Goal: Task Accomplishment & Management: Manage account settings

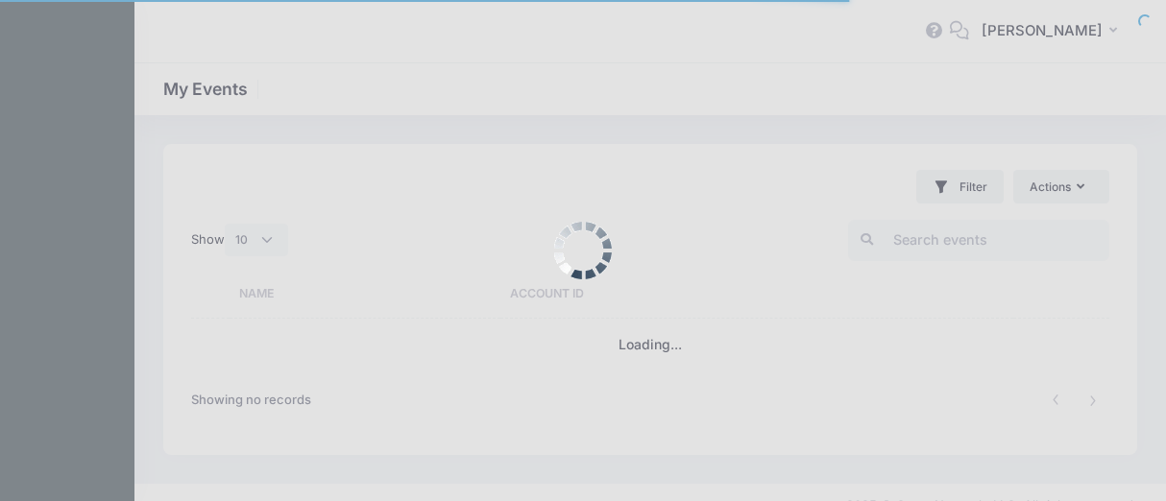
select select "10"
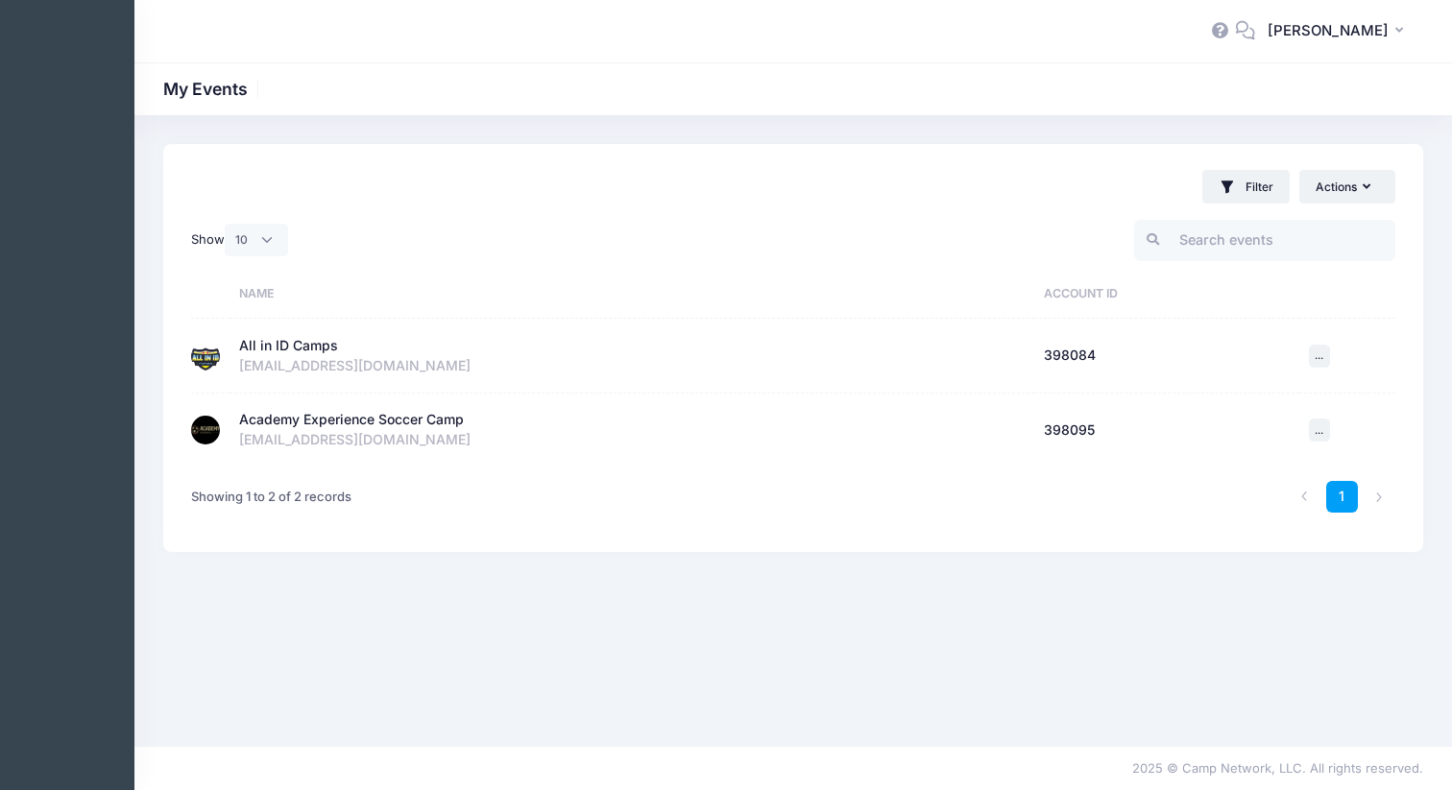
click at [292, 343] on div "All in ID Camps" at bounding box center [288, 346] width 99 height 20
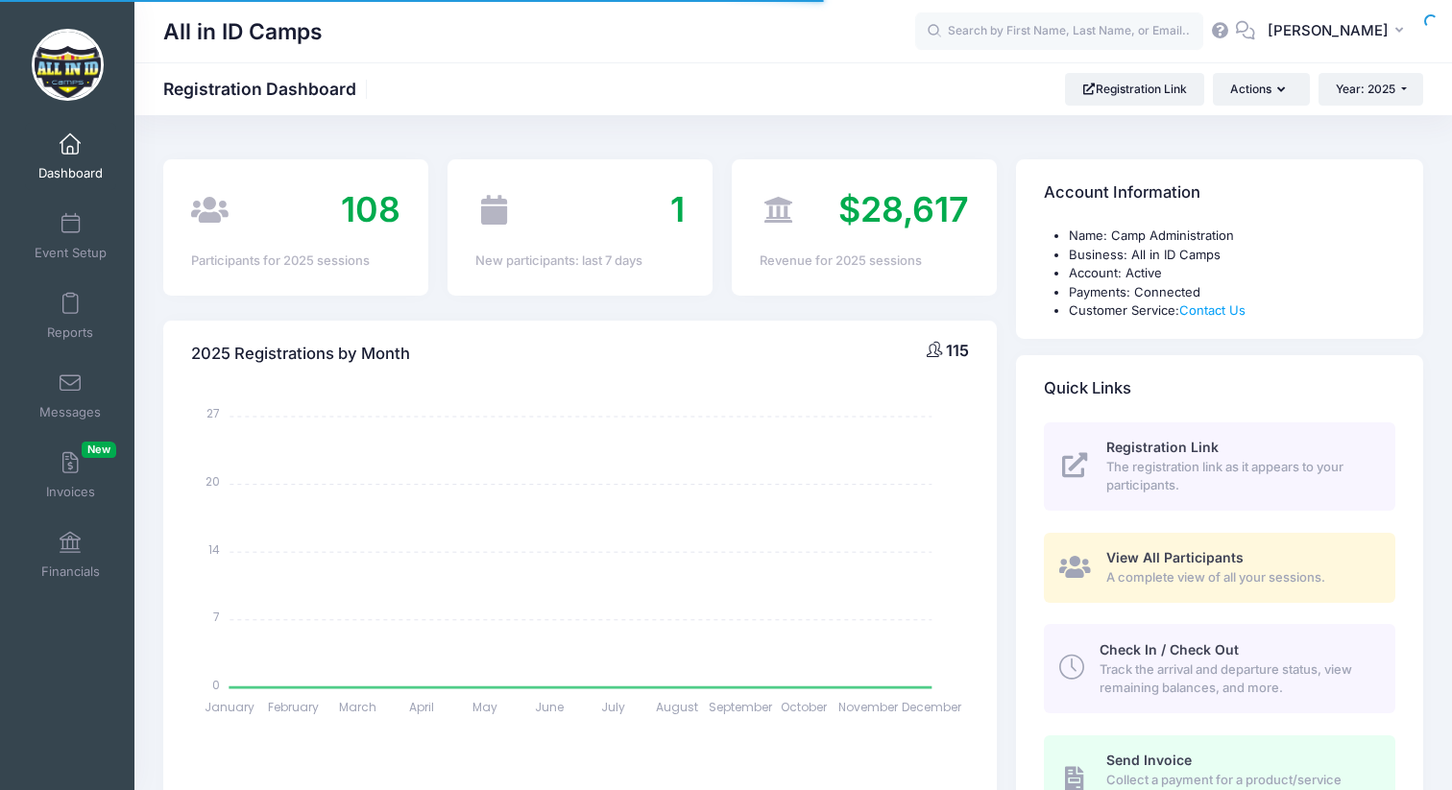
select select
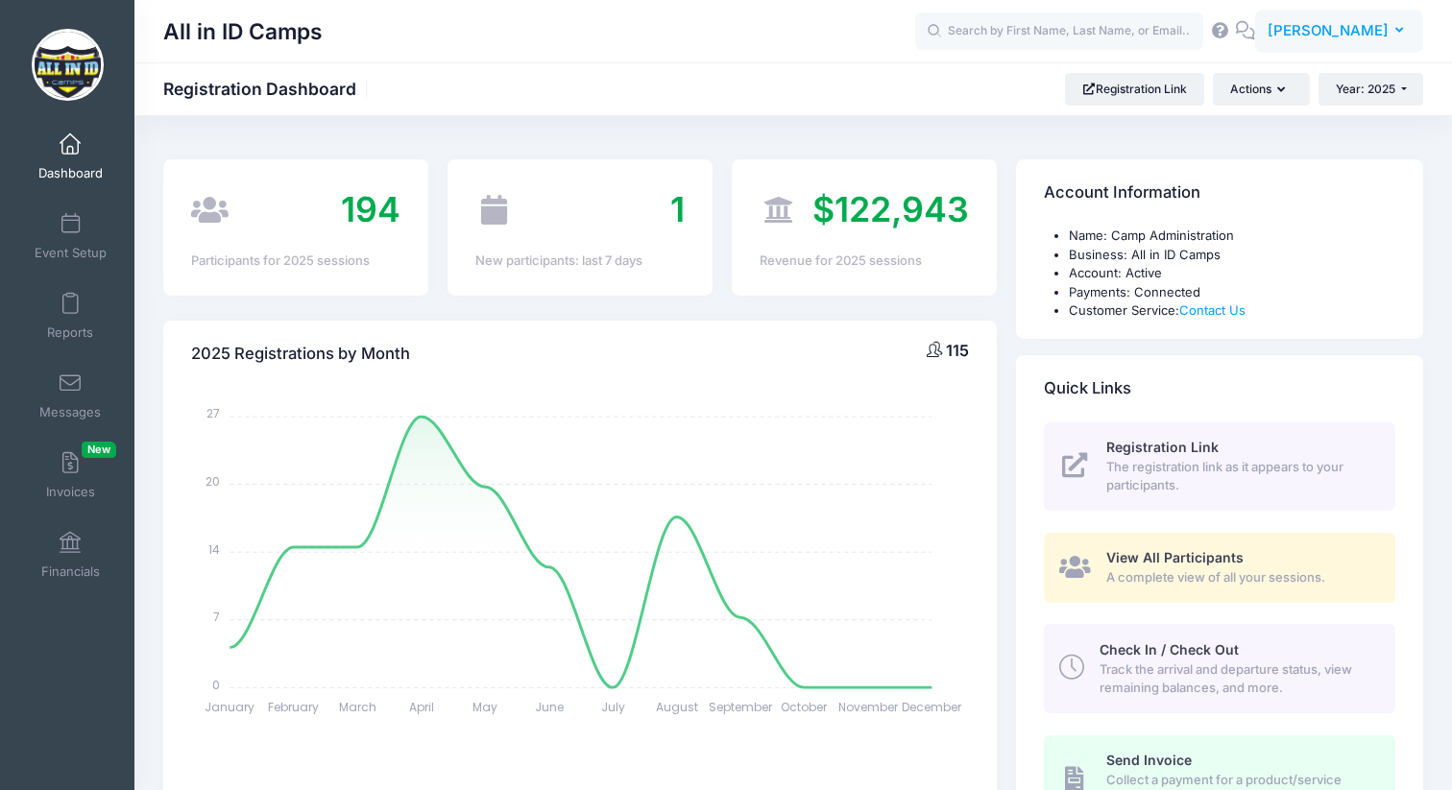
click at [1362, 33] on span "[PERSON_NAME]" at bounding box center [1328, 30] width 121 height 21
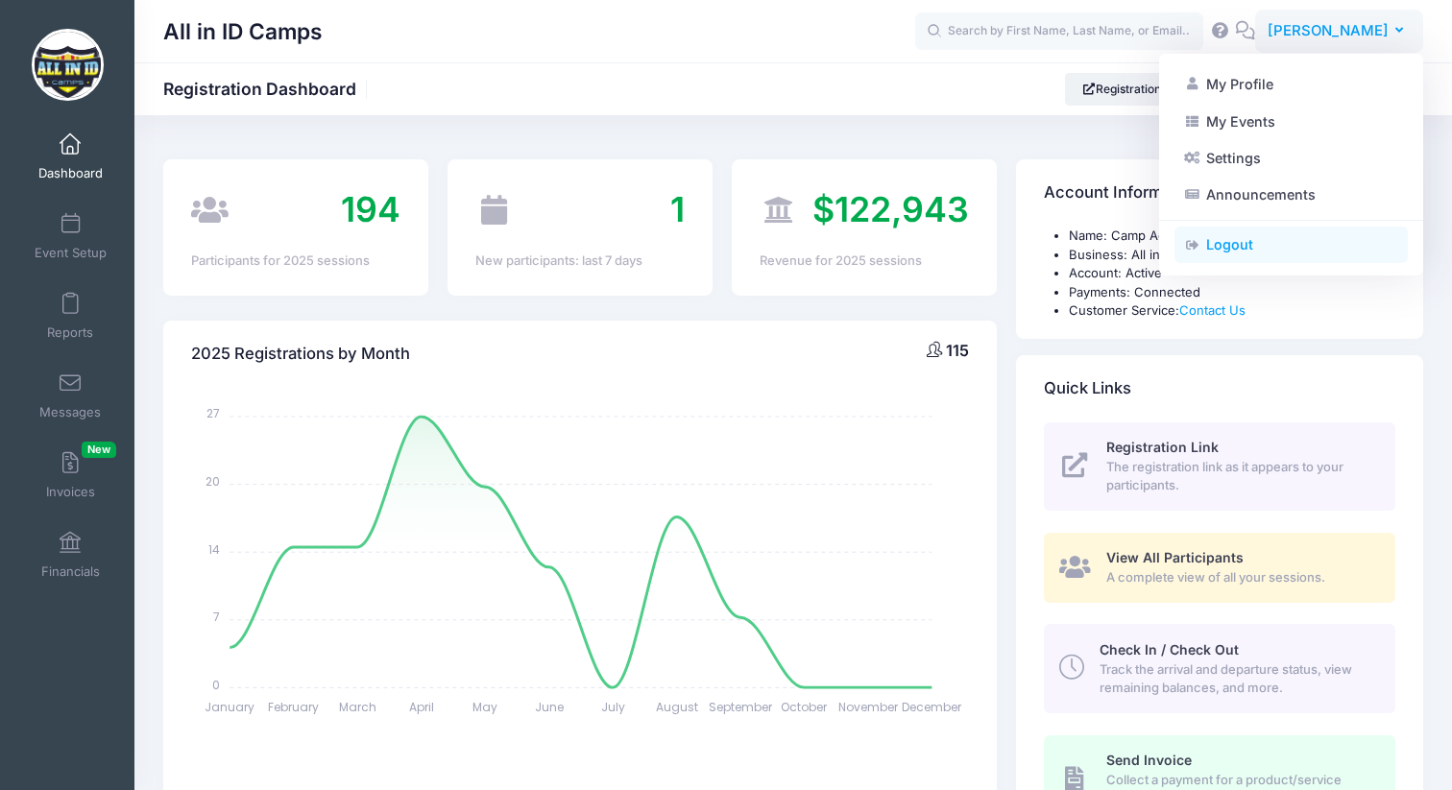
click at [1229, 247] on link "Logout" at bounding box center [1291, 245] width 233 height 36
